Goal: Complete application form

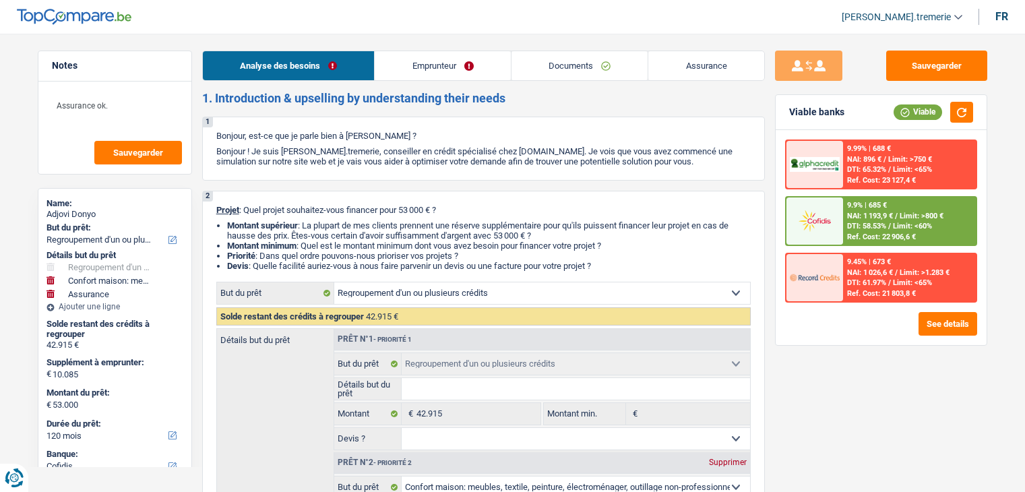
select select "refinancing"
select select "household"
select select "insurance"
select select "120"
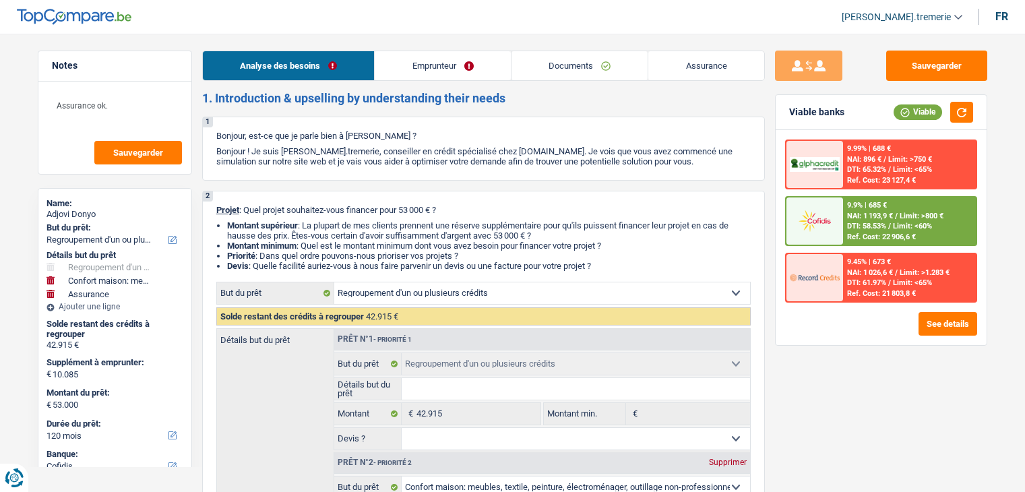
select select "cofidis"
select select "refinancing"
select select "household"
select select "yes"
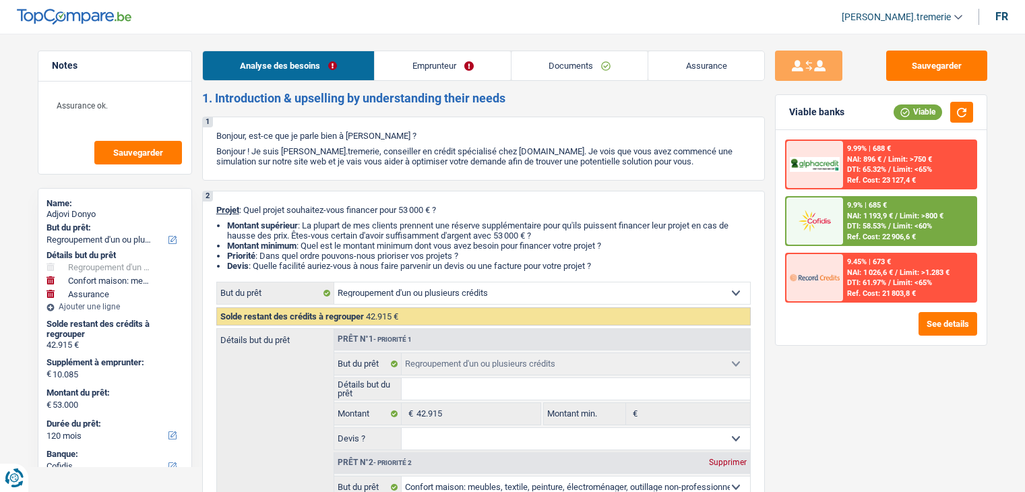
select select "insurance"
select select "120"
select select "privateEmployee"
select select "netSalary"
select select "mealVouchers"
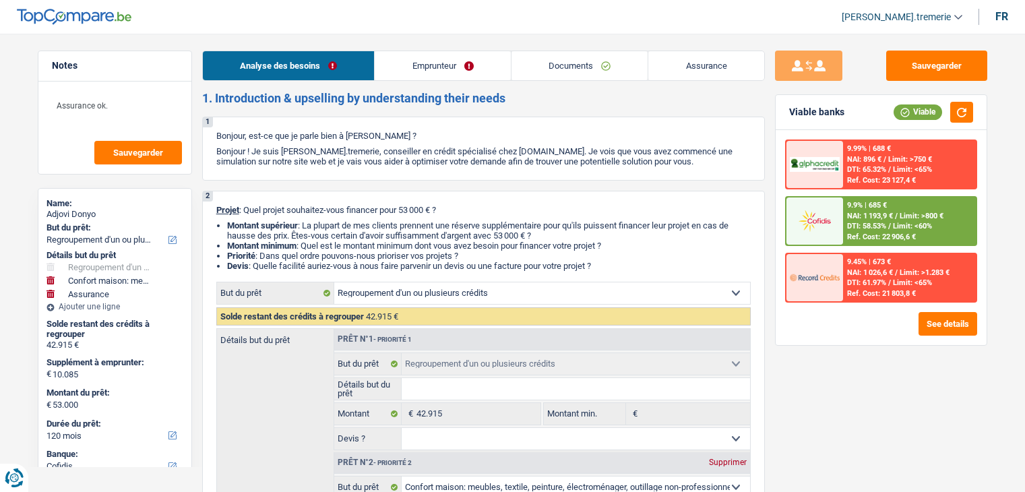
select select "familyAllowances"
select select "ownerWithMortgage"
select select "mortgage"
select select "240"
select select "personalLoan"
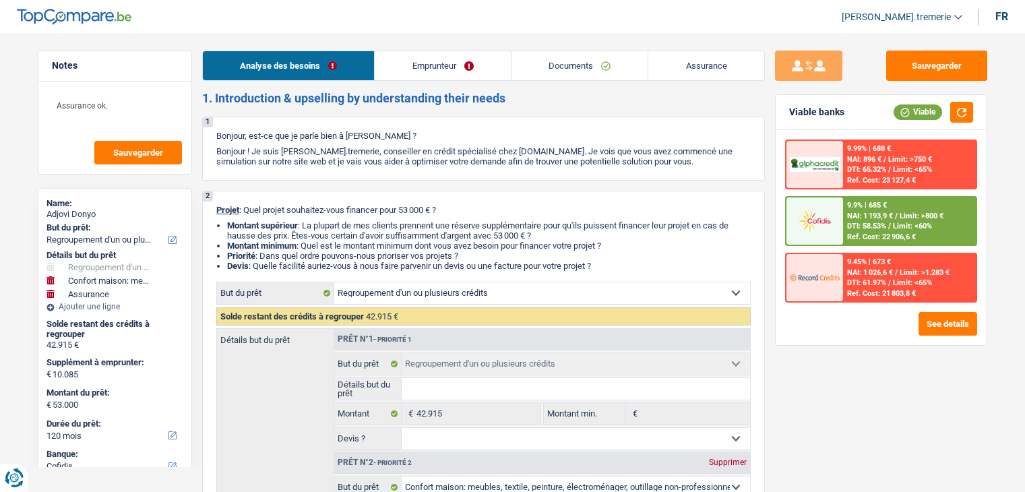
select select "smallWorks"
select select "96"
select select "personalLoan"
select select "other"
select select "48"
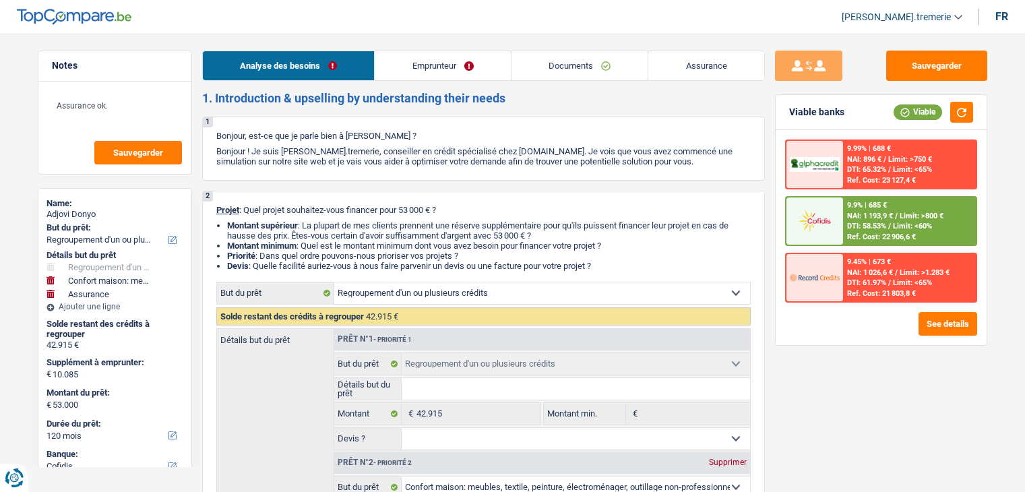
select select "cardOrCredit"
select select "refinancing"
select select "household"
select select "yes"
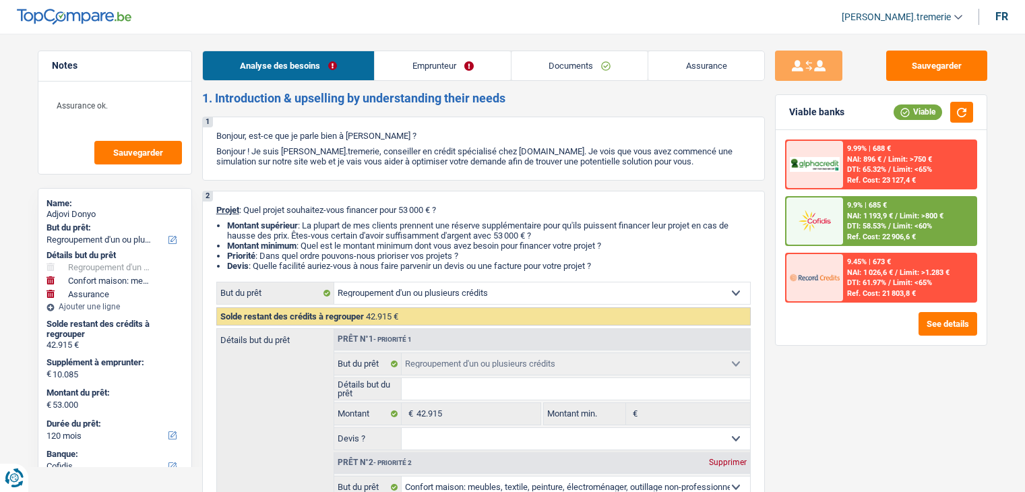
select select "insurance"
select select "120"
click at [874, 208] on div "9.9% | 685 €" at bounding box center [867, 205] width 40 height 9
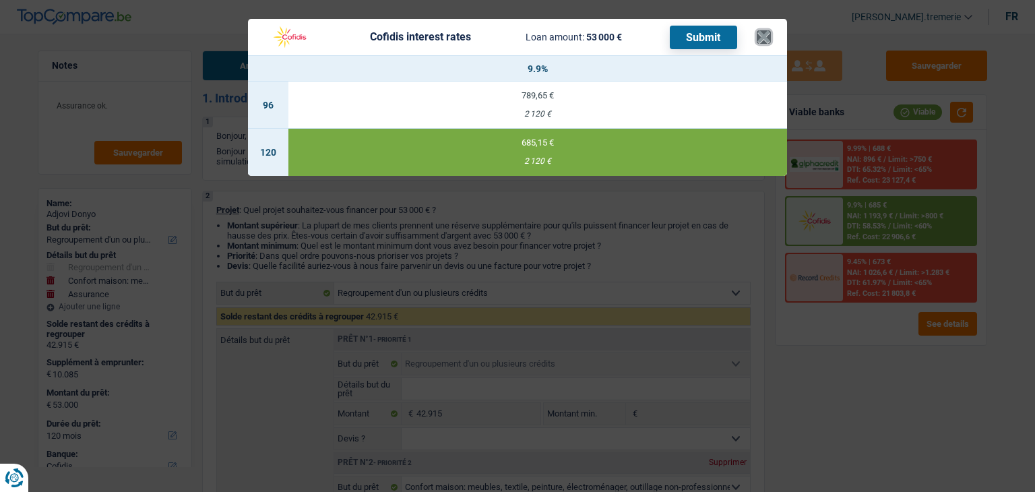
click at [764, 36] on button "×" at bounding box center [764, 36] width 14 height 13
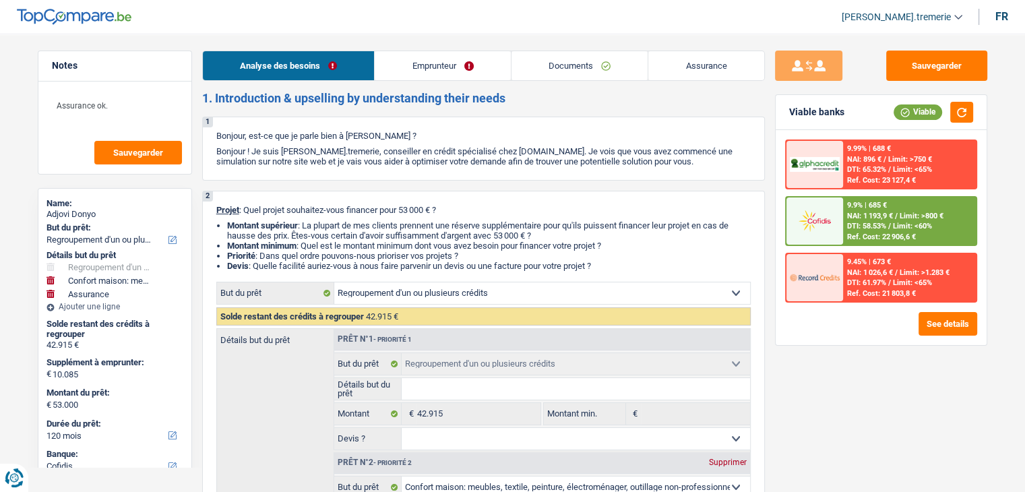
click at [450, 62] on link "Emprunteur" at bounding box center [443, 65] width 136 height 29
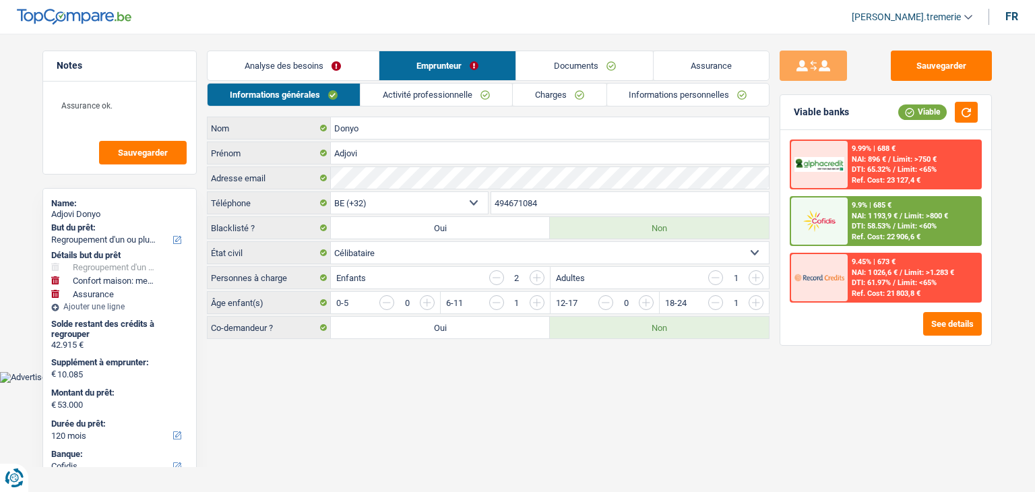
click at [592, 96] on link "Charges" at bounding box center [560, 95] width 94 height 22
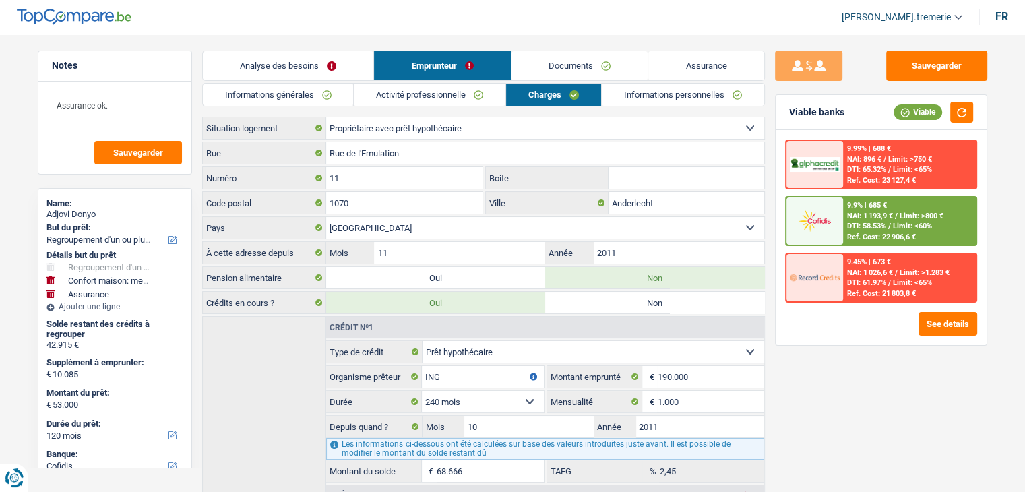
click at [431, 94] on link "Activité professionnelle" at bounding box center [430, 95] width 152 height 22
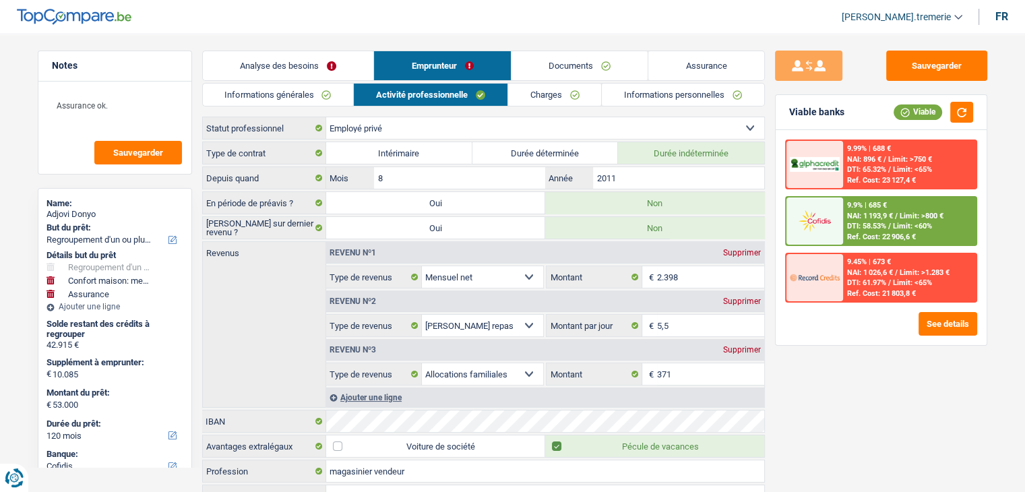
click at [578, 55] on link "Documents" at bounding box center [580, 65] width 137 height 29
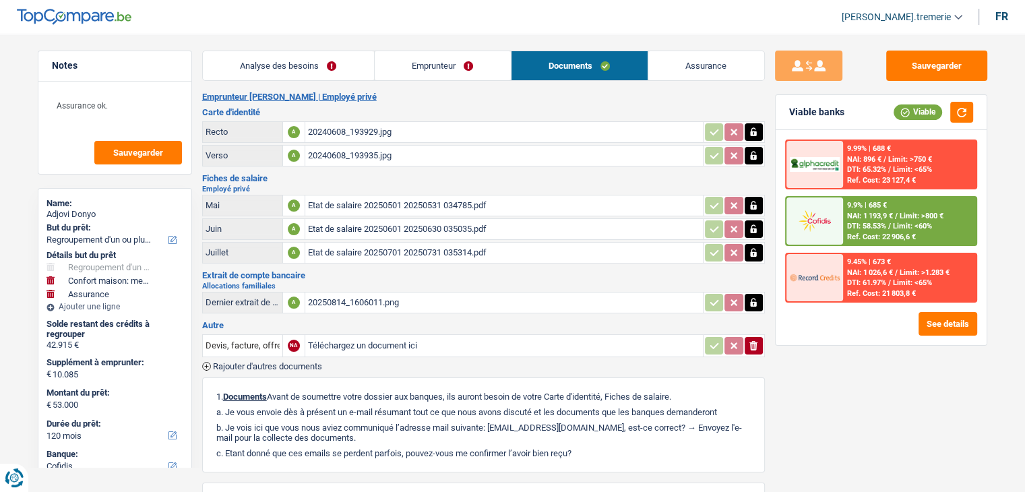
click at [310, 61] on link "Analyse des besoins" at bounding box center [288, 65] width 171 height 29
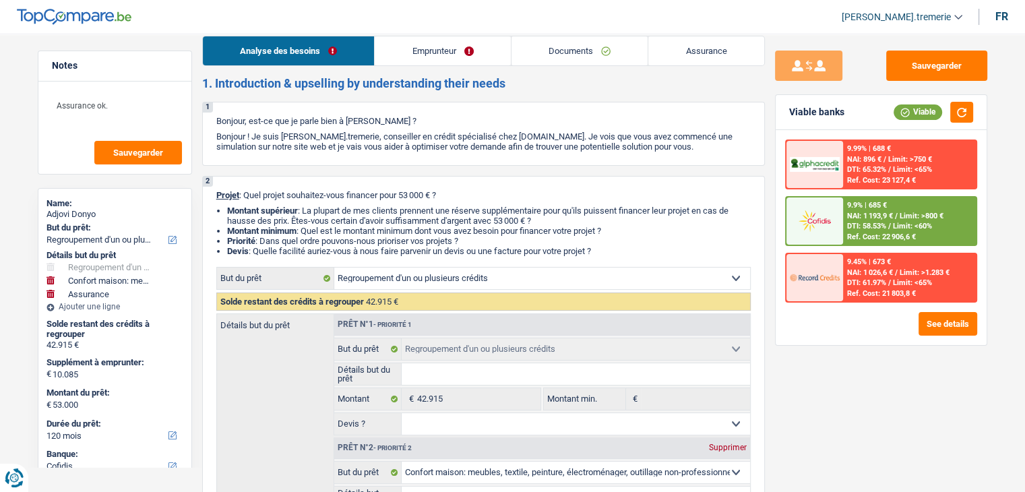
scroll to position [22, 0]
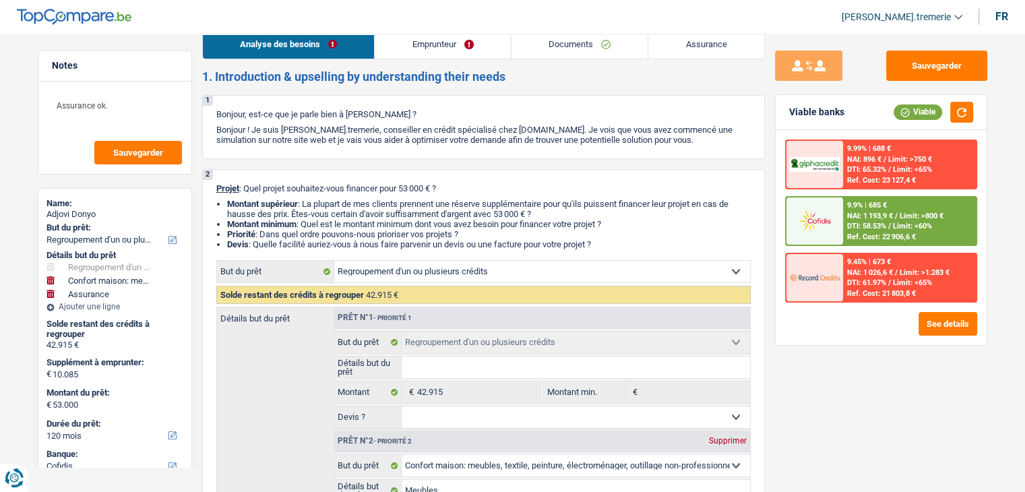
click at [429, 46] on link "Emprunteur" at bounding box center [443, 44] width 136 height 29
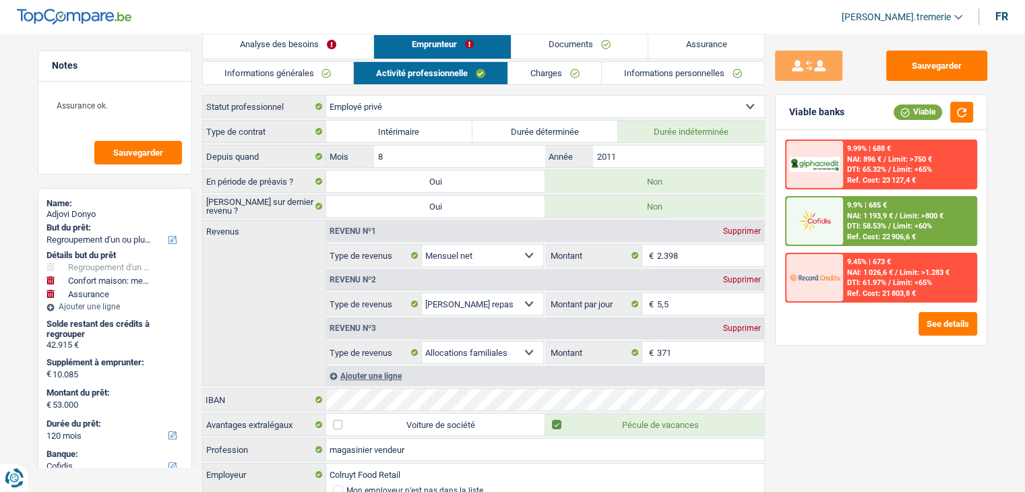
click at [650, 73] on link "Informations personnelles" at bounding box center [683, 73] width 162 height 22
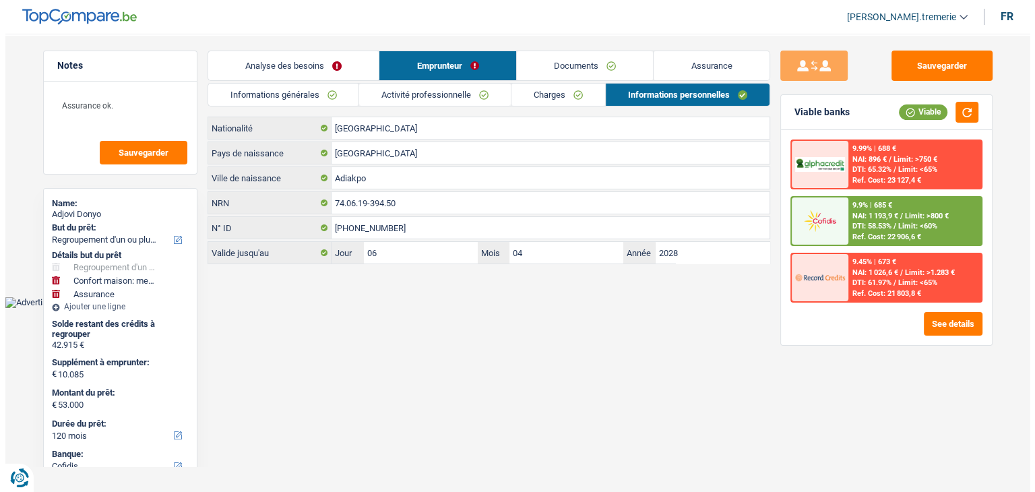
scroll to position [0, 0]
click at [357, 209] on input "74.06.19-394.50" at bounding box center [550, 203] width 438 height 22
